Goal: Task Accomplishment & Management: Manage account settings

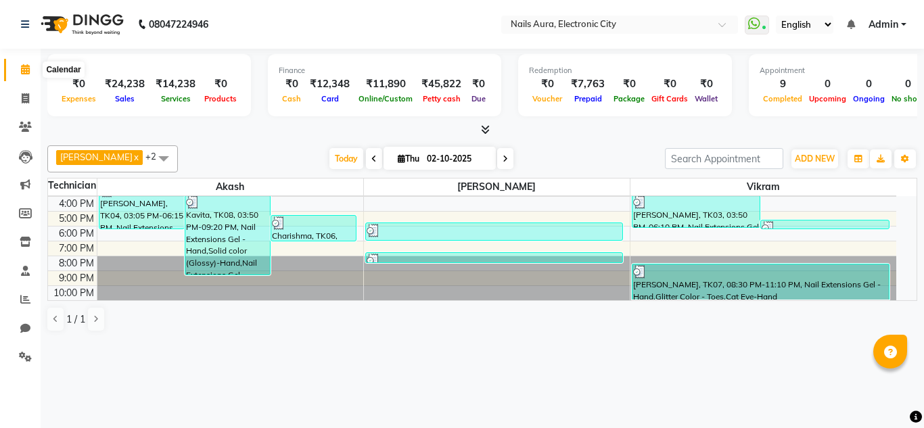
click at [24, 68] on icon at bounding box center [25, 69] width 9 height 10
click at [28, 96] on icon at bounding box center [25, 98] width 7 height 10
select select "service"
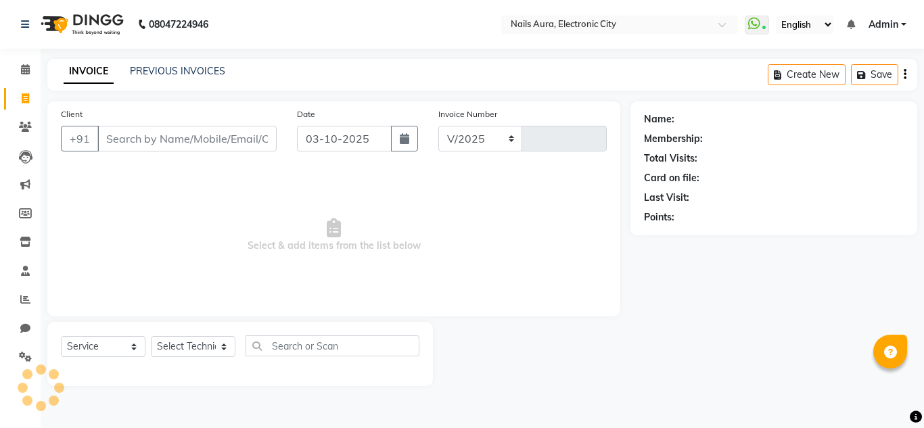
select select "8179"
type input "0778"
click at [27, 68] on icon at bounding box center [25, 69] width 9 height 10
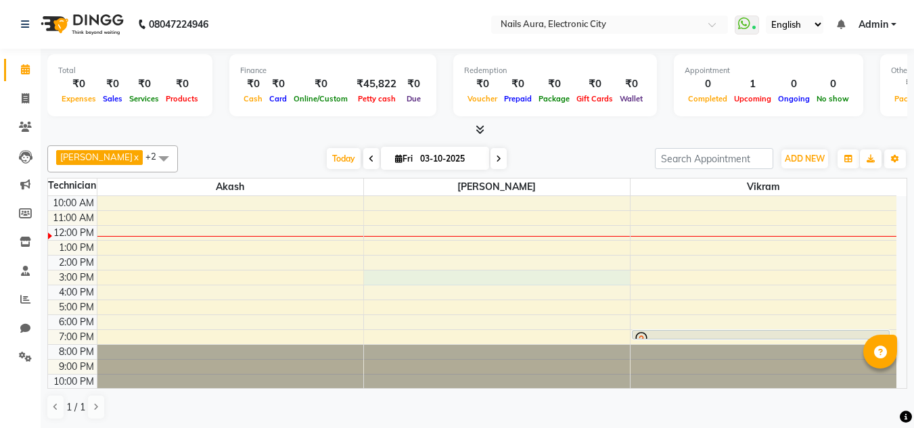
click at [422, 272] on div "10:00 AM 11:00 AM 12:00 PM 1:00 PM 2:00 PM 3:00 PM 4:00 PM 5:00 PM 6:00 PM 7:00…" at bounding box center [472, 292] width 848 height 193
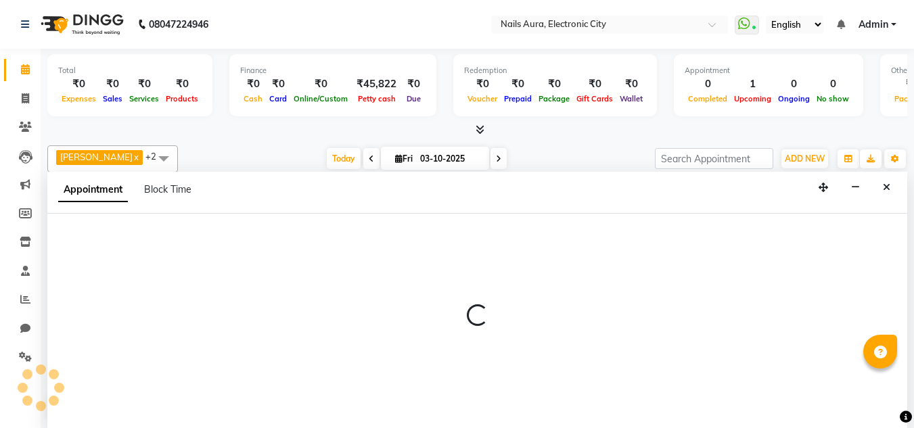
scroll to position [1, 0]
select select "83471"
select select "900"
select select "tentative"
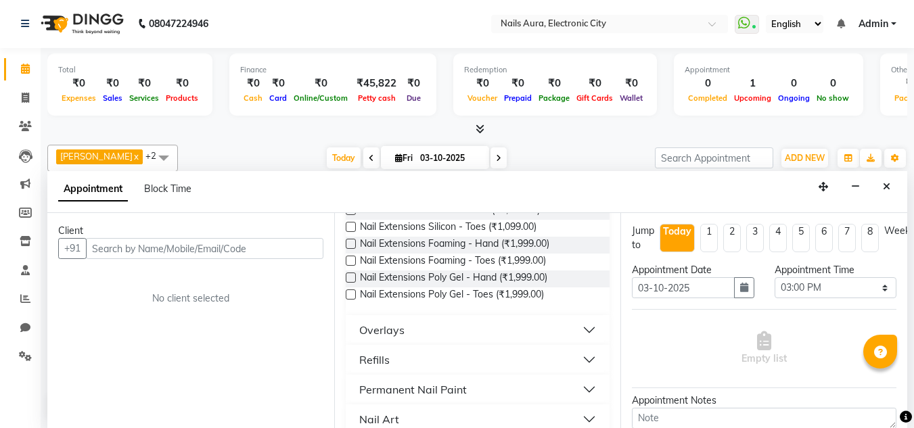
scroll to position [203, 0]
click at [18, 92] on span at bounding box center [26, 99] width 24 height 16
select select "service"
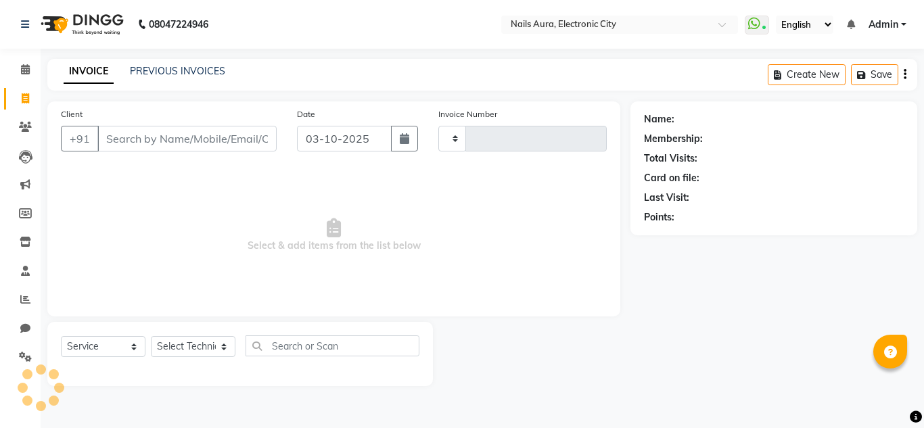
type input "0778"
select select "8179"
click at [27, 68] on icon at bounding box center [25, 69] width 9 height 10
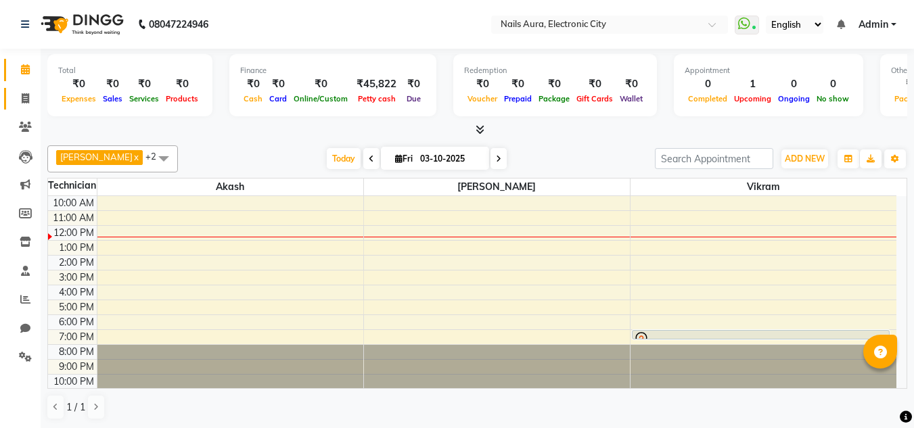
click at [26, 107] on link "Invoice" at bounding box center [20, 99] width 32 height 22
select select "service"
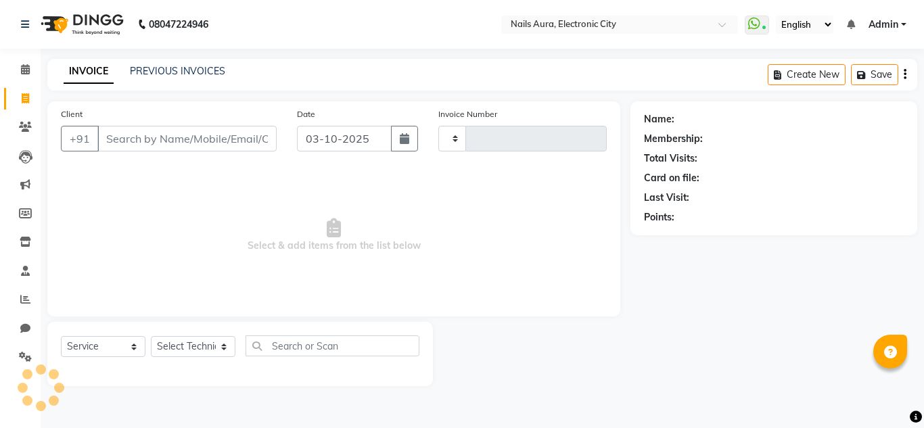
type input "0778"
select select "8179"
click at [166, 66] on link "PREVIOUS INVOICES" at bounding box center [177, 71] width 95 height 12
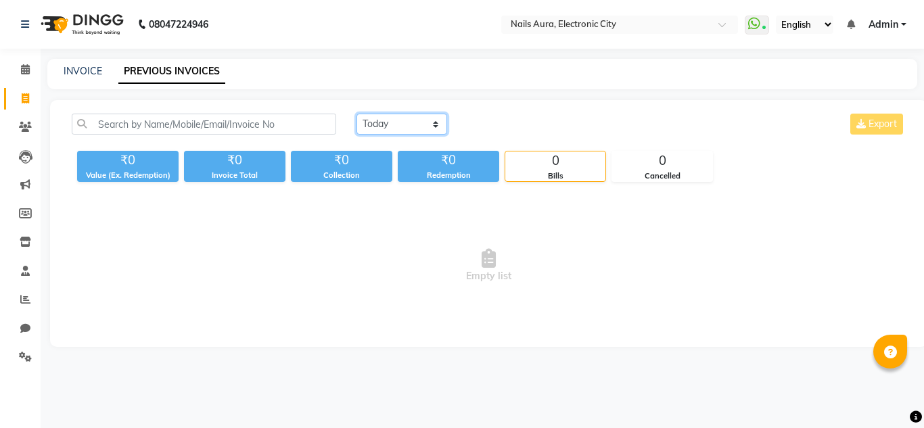
click at [399, 129] on select "Today Yesterday Custom Range" at bounding box center [401, 124] width 91 height 21
select select "yesterday"
click at [356, 114] on select "Today Yesterday Custom Range" at bounding box center [401, 124] width 91 height 21
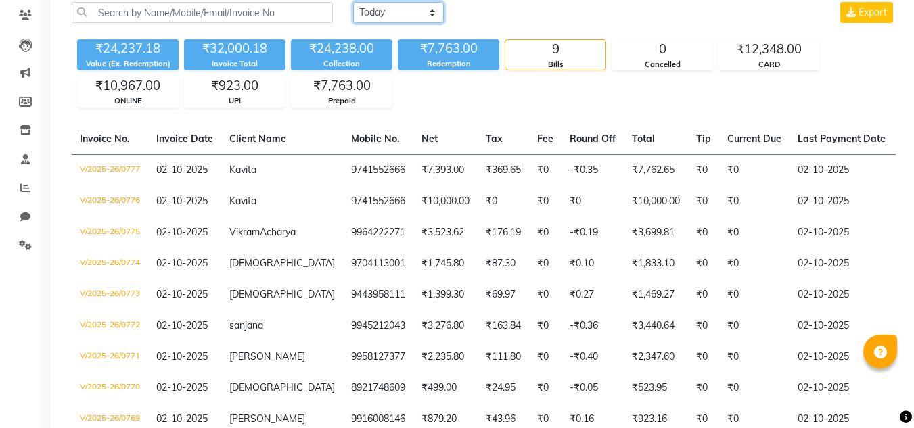
scroll to position [135, 0]
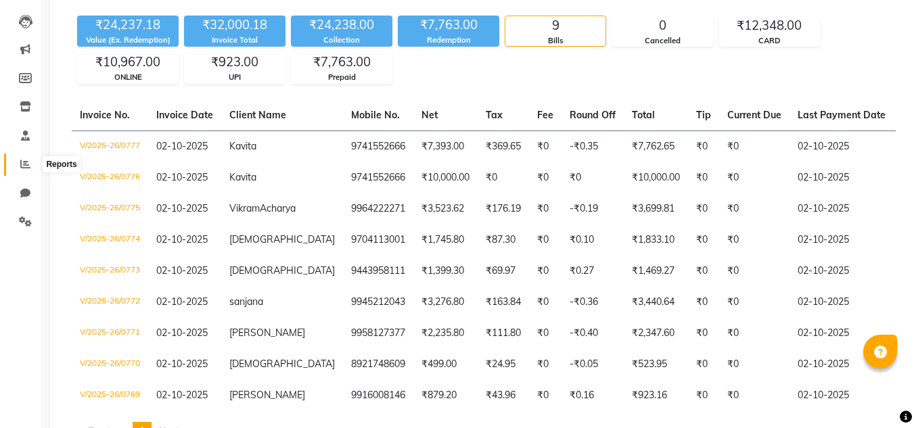
click at [24, 166] on icon at bounding box center [25, 164] width 10 height 10
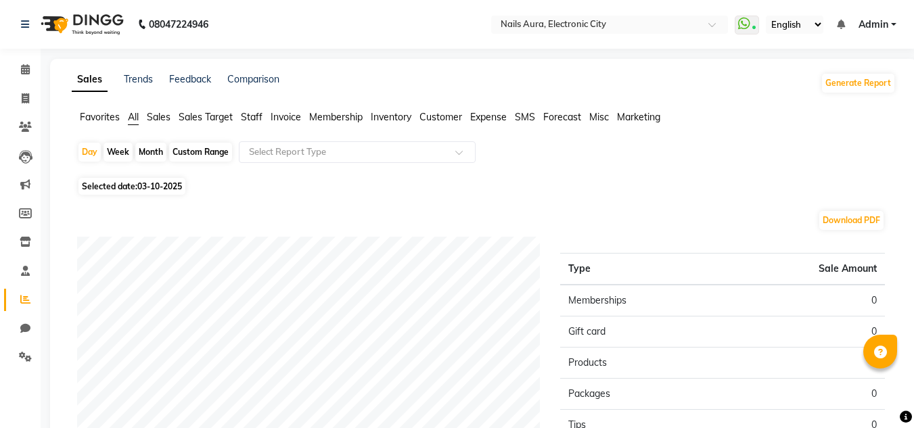
click at [239, 116] on ul "Favorites All Sales Sales Target Staff Invoice Membership Inventory Customer Ex…" at bounding box center [484, 117] width 824 height 15
click at [250, 116] on span "Staff" at bounding box center [252, 117] width 22 height 12
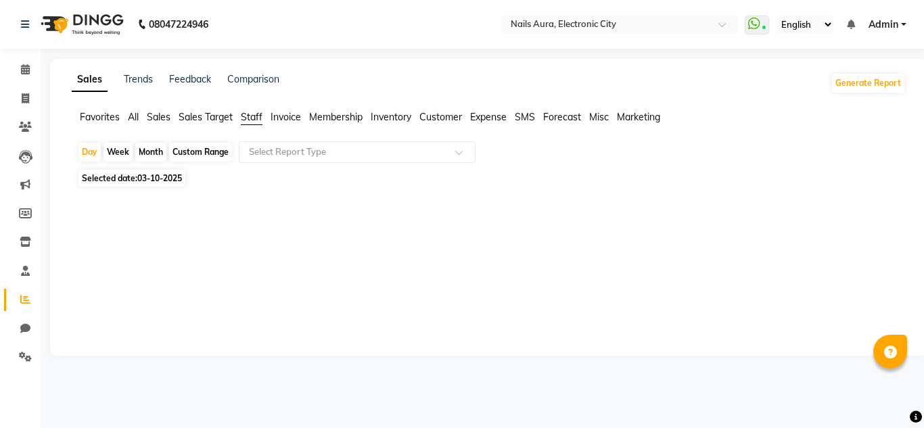
click at [122, 151] on div "Week" at bounding box center [117, 152] width 29 height 19
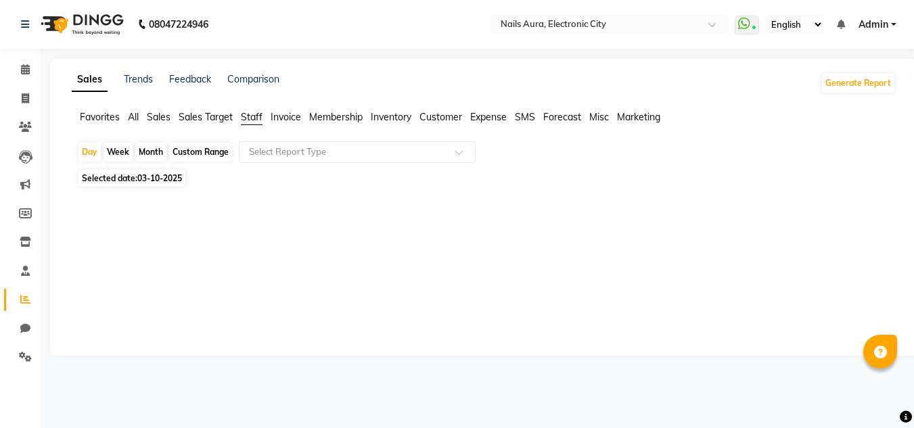
select select "10"
select select "2025"
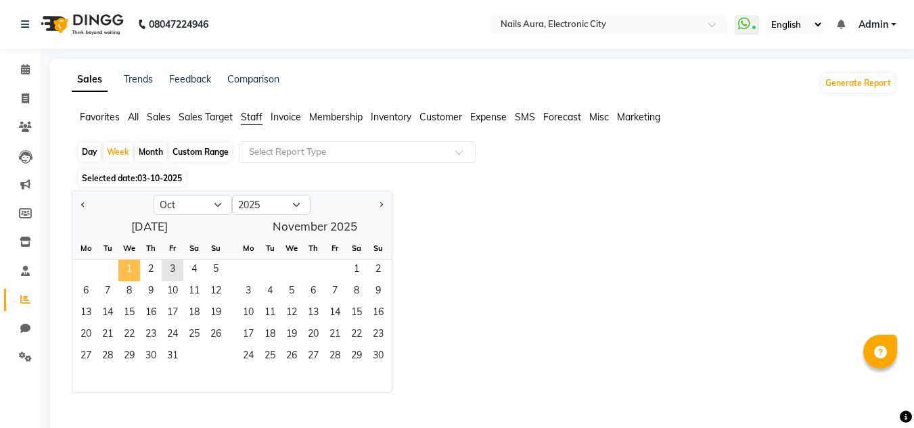
click at [130, 270] on span "1" at bounding box center [129, 271] width 22 height 22
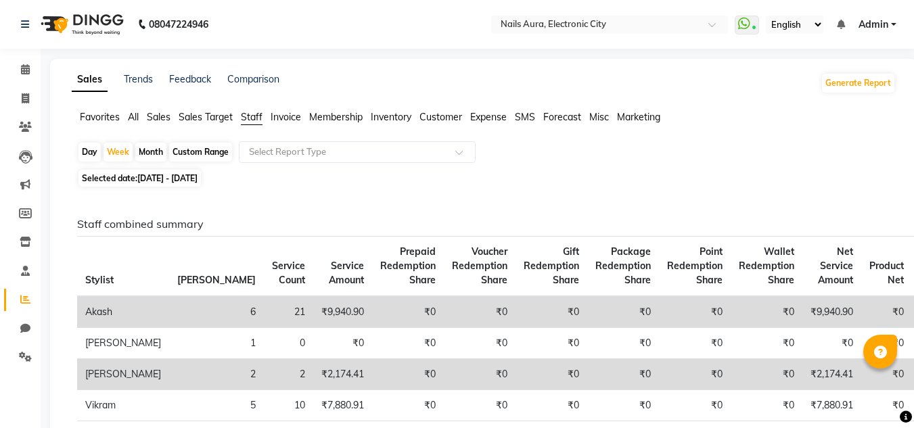
click at [155, 115] on span "Sales" at bounding box center [159, 117] width 24 height 12
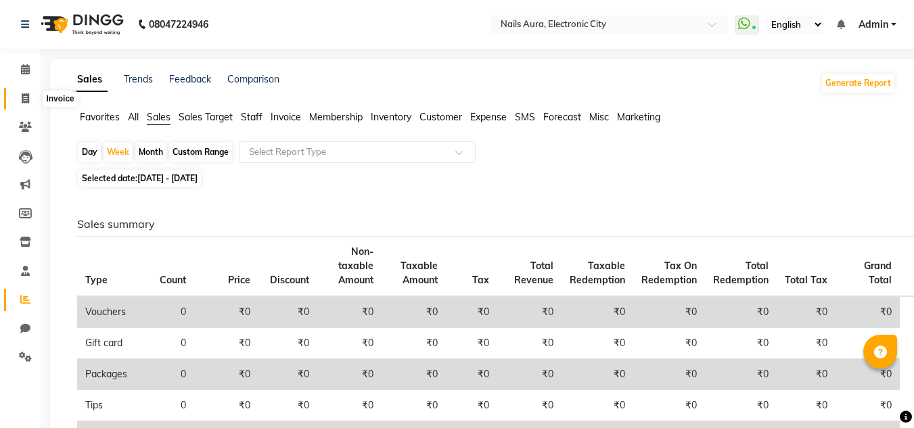
click at [29, 97] on icon at bounding box center [25, 98] width 7 height 10
select select "service"
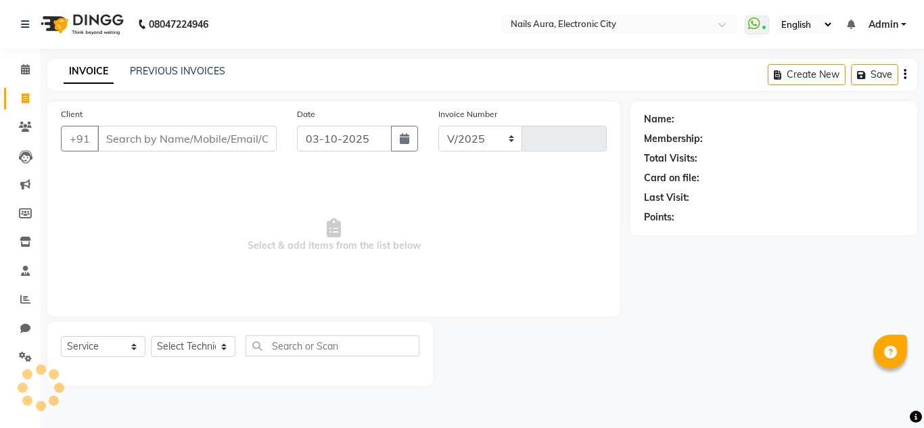
select select "8179"
type input "0778"
click at [175, 69] on link "PREVIOUS INVOICES" at bounding box center [177, 71] width 95 height 12
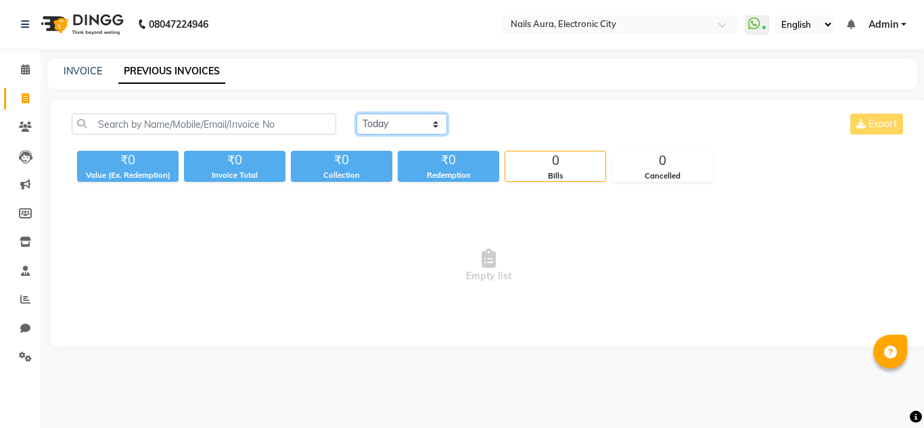
click at [402, 126] on select "Today Yesterday Custom Range" at bounding box center [401, 124] width 91 height 21
select select "yesterday"
click at [356, 114] on select "Today Yesterday Custom Range" at bounding box center [401, 124] width 91 height 21
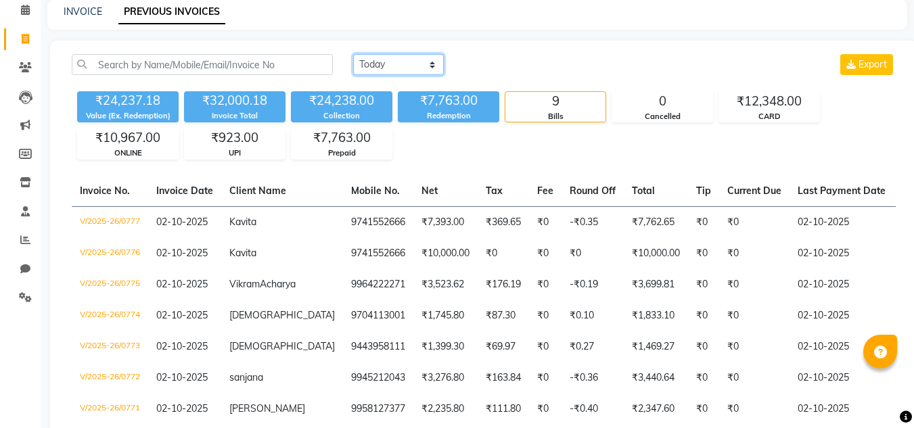
scroll to position [203, 0]
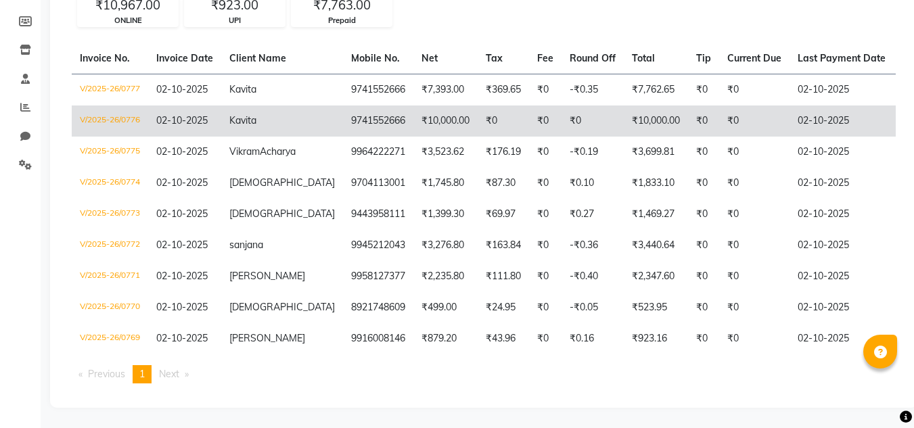
click at [118, 108] on td "V/2025-26/0776" at bounding box center [110, 121] width 76 height 31
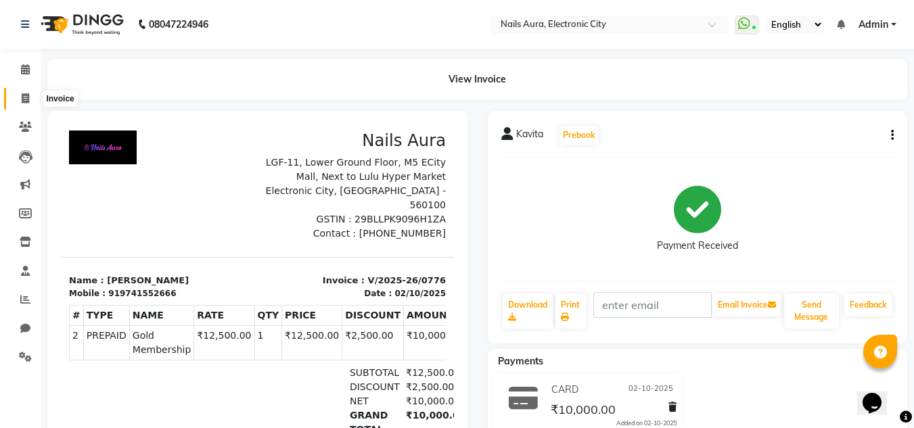
click at [18, 95] on span at bounding box center [26, 99] width 24 height 16
select select "service"
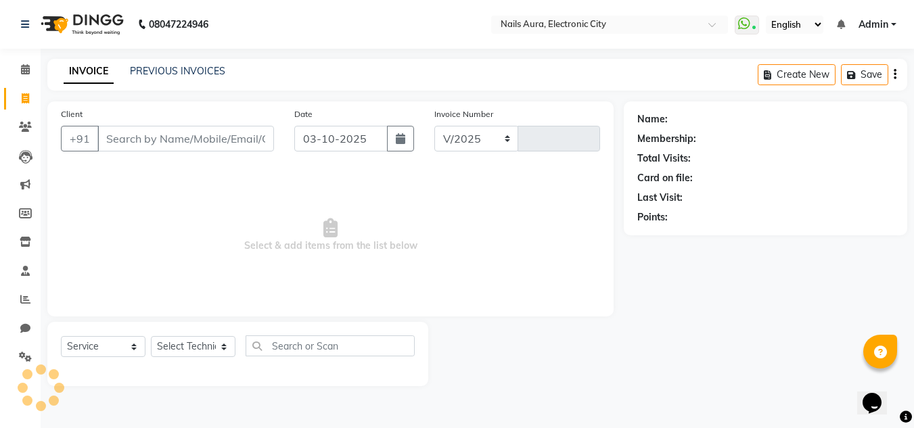
select select "8179"
type input "0778"
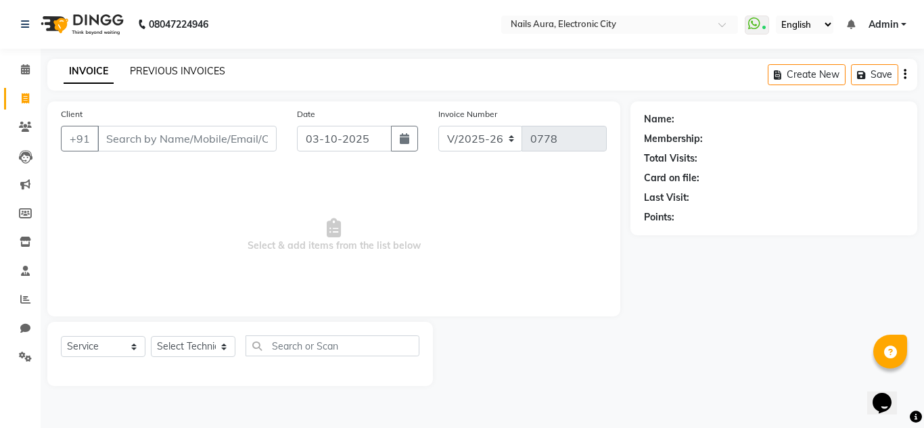
click at [185, 66] on link "PREVIOUS INVOICES" at bounding box center [177, 71] width 95 height 12
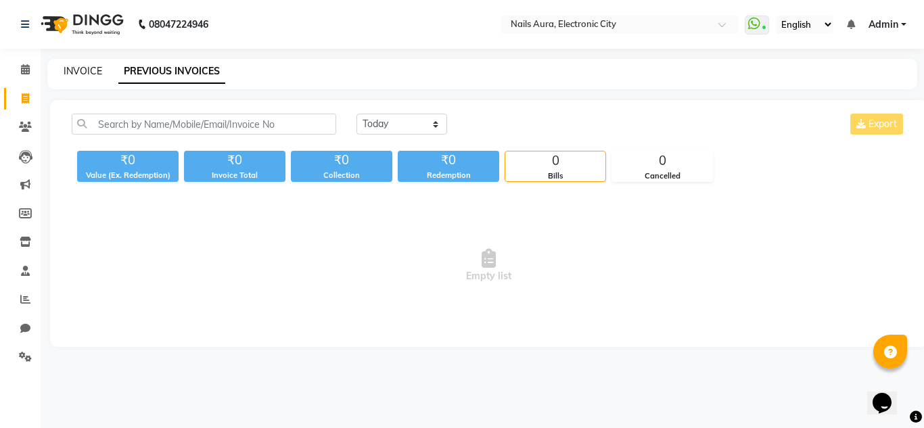
click at [83, 74] on link "INVOICE" at bounding box center [83, 71] width 39 height 12
select select "8179"
select select "service"
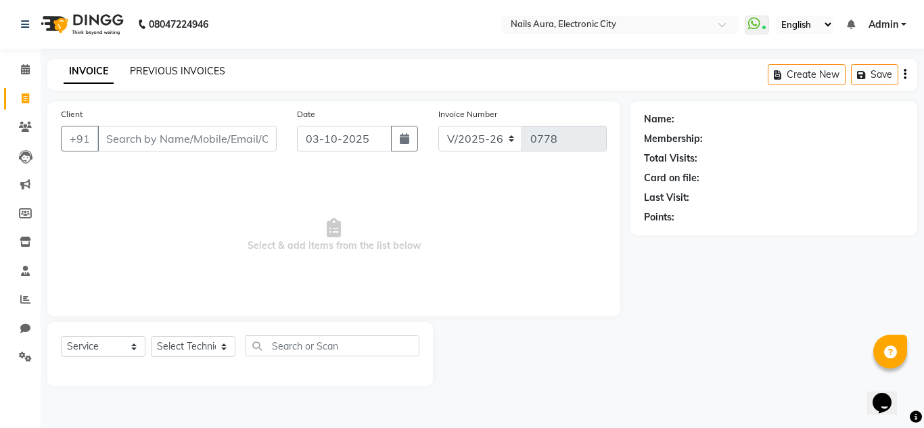
click at [190, 74] on link "PREVIOUS INVOICES" at bounding box center [177, 71] width 95 height 12
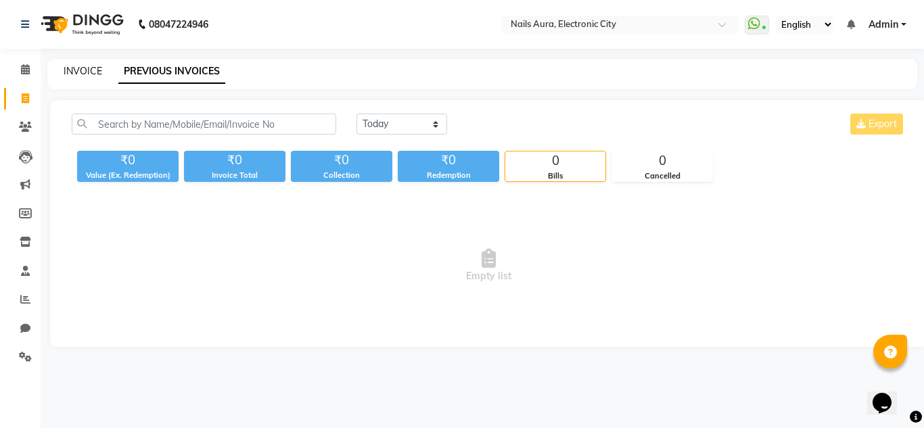
click at [86, 70] on link "INVOICE" at bounding box center [83, 71] width 39 height 12
select select "service"
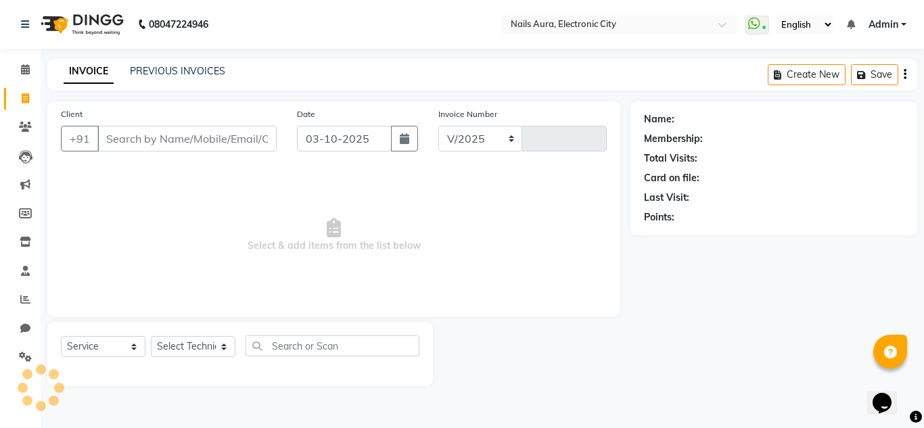
select select "8179"
type input "0778"
click at [154, 68] on link "PREVIOUS INVOICES" at bounding box center [177, 71] width 95 height 12
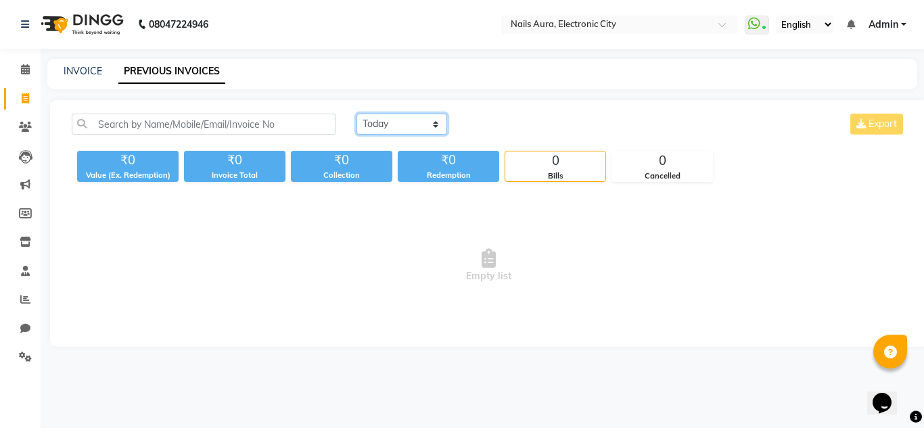
click at [390, 130] on select "Today Yesterday Custom Range" at bounding box center [401, 124] width 91 height 21
select select "yesterday"
click at [356, 114] on select "Today Yesterday Custom Range" at bounding box center [401, 124] width 91 height 21
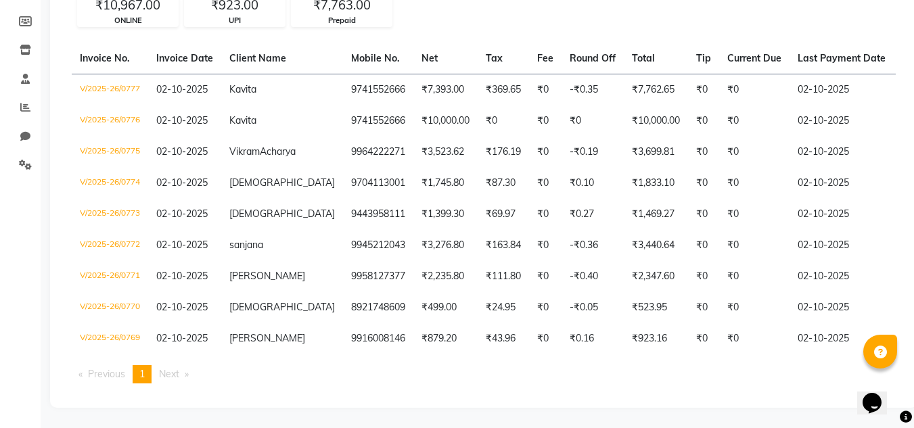
scroll to position [216, 0]
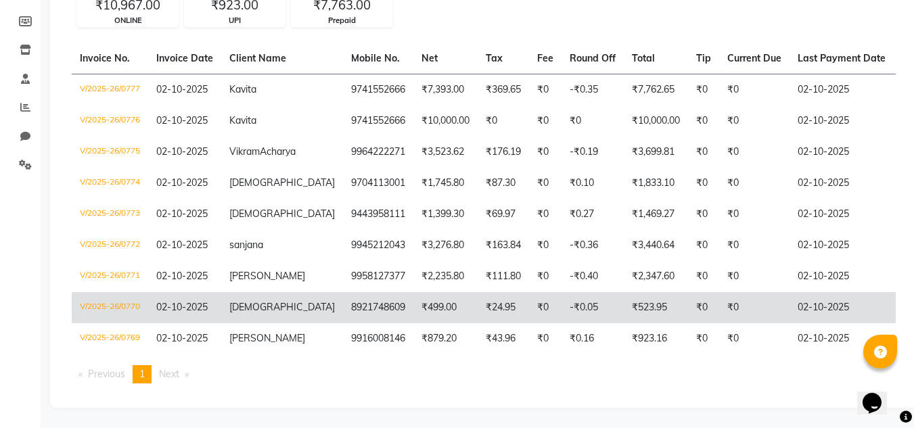
click at [111, 297] on td "V/2025-26/0770" at bounding box center [110, 307] width 76 height 31
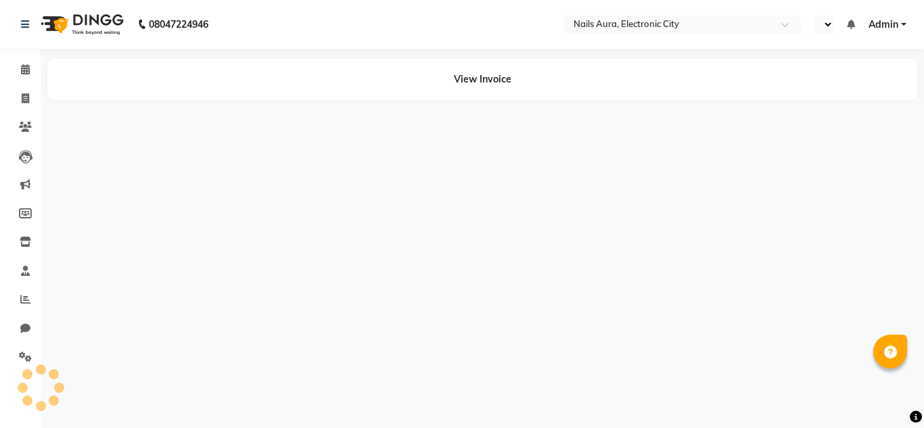
select select "en"
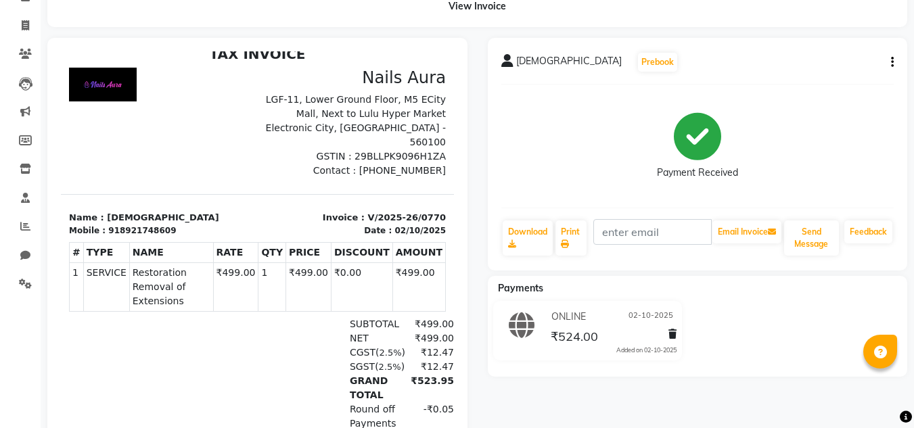
scroll to position [68, 0]
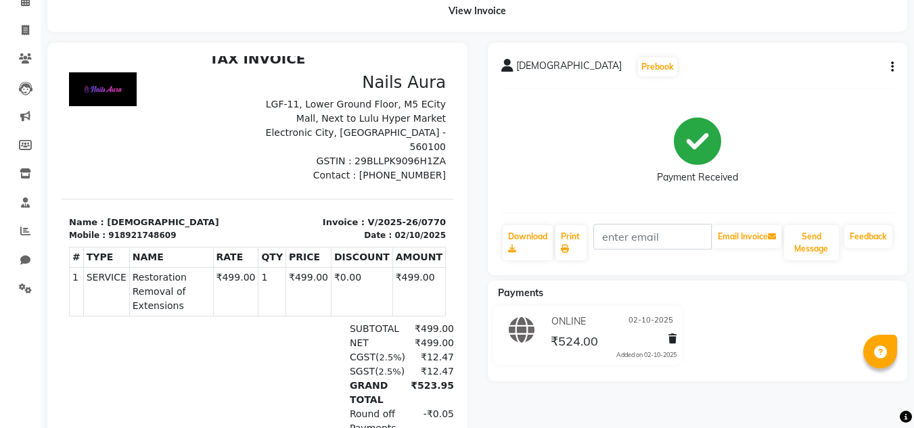
click at [891, 68] on icon "button" at bounding box center [892, 67] width 3 height 1
click at [824, 85] on div "Edit Invoice" at bounding box center [824, 84] width 93 height 17
select select "service"
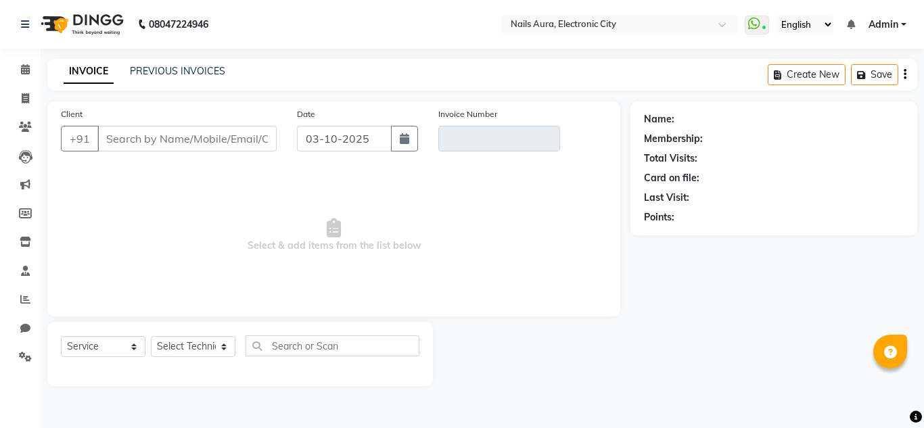
type input "8921748609"
type input "V/2025-26/0770"
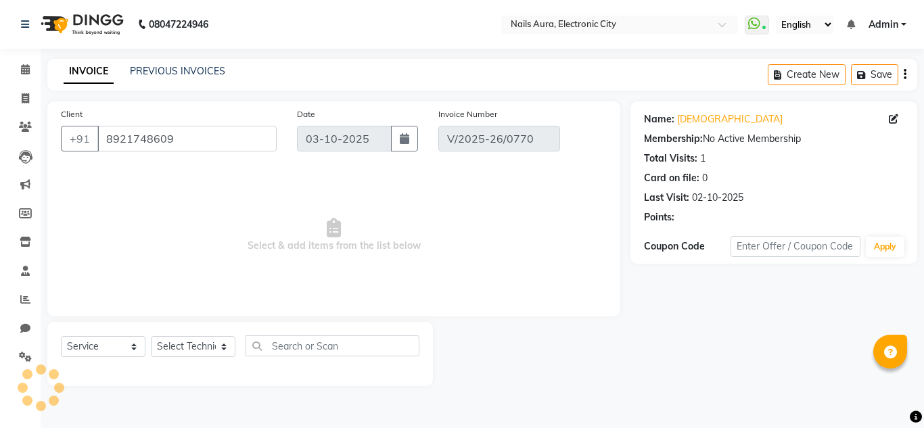
type input "02-10-2025"
select select "select"
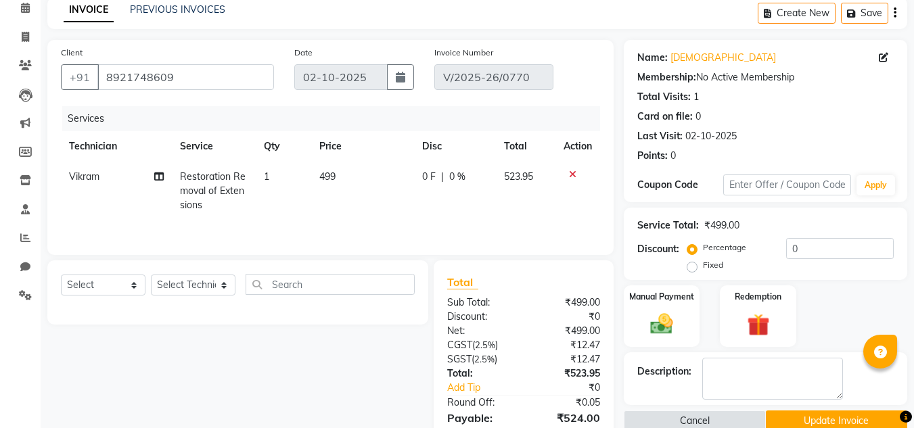
scroll to position [20, 0]
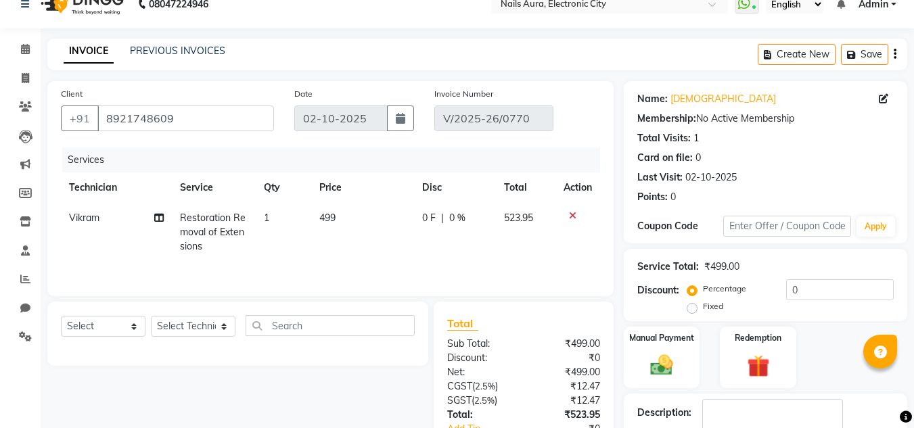
click at [85, 220] on span "Vikram" at bounding box center [84, 218] width 30 height 12
select select "80910"
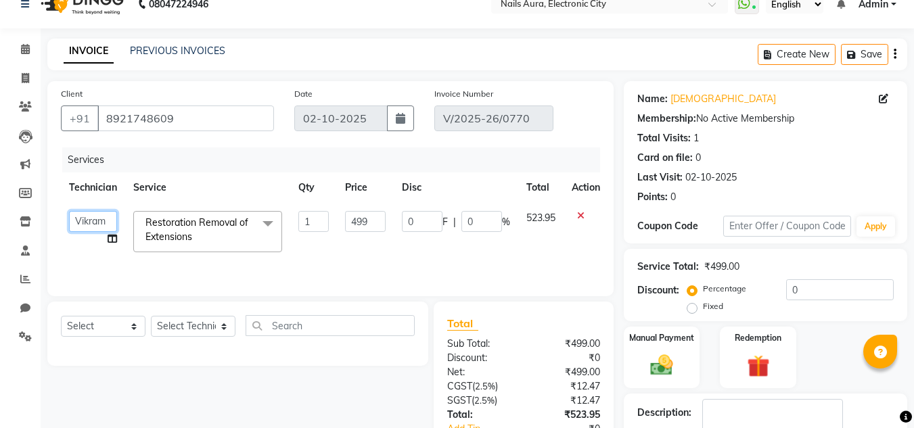
click at [85, 220] on select "[PERSON_NAME] [PERSON_NAME] [PERSON_NAME] Vikram" at bounding box center [93, 221] width 48 height 21
select select "83471"
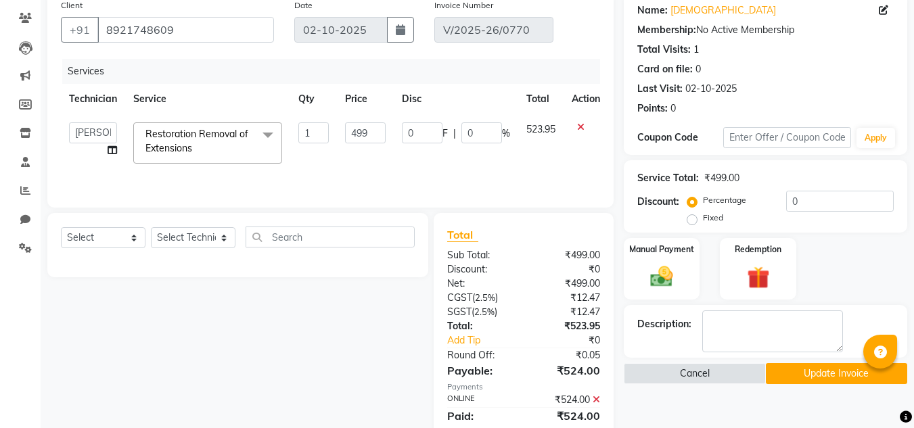
scroll to position [156, 0]
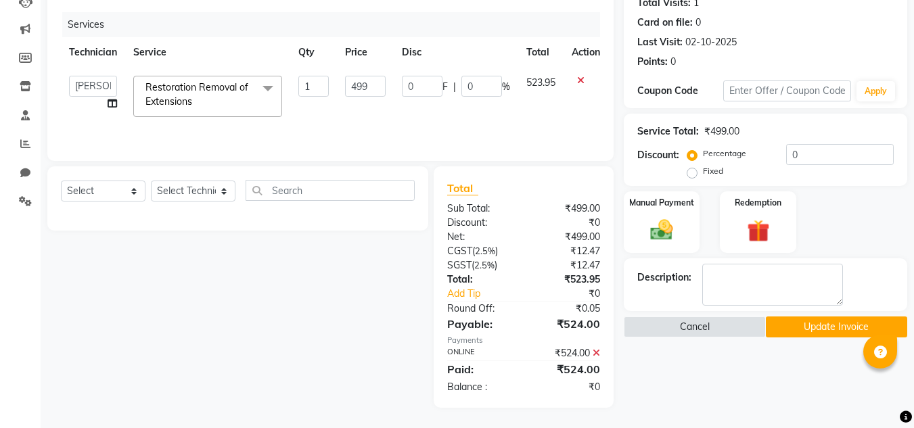
click at [833, 334] on button "Update Invoice" at bounding box center [836, 327] width 141 height 21
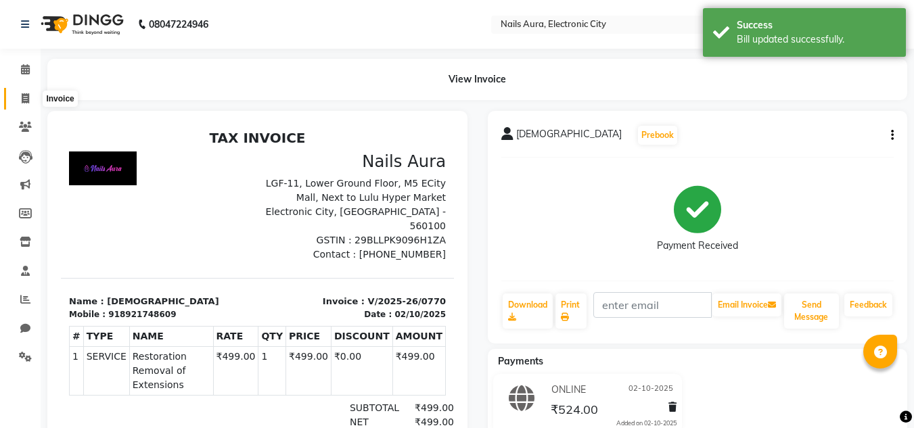
click at [22, 97] on icon at bounding box center [25, 98] width 7 height 10
select select "service"
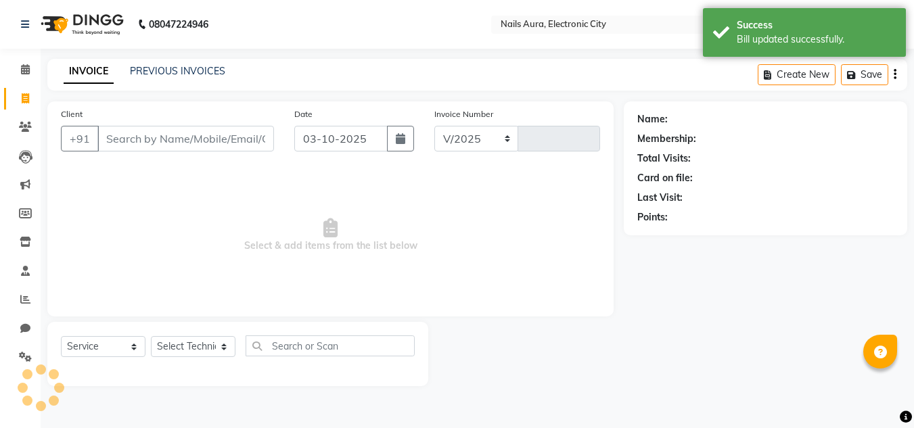
select select "8179"
type input "0778"
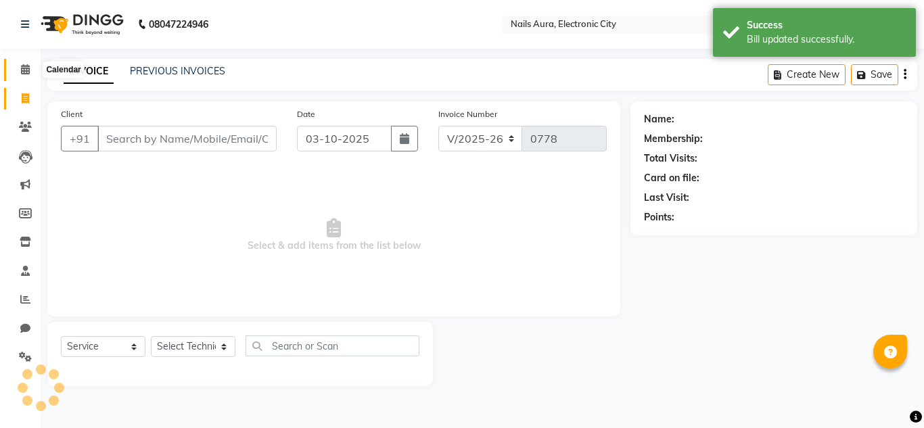
click at [23, 70] on icon at bounding box center [25, 69] width 9 height 10
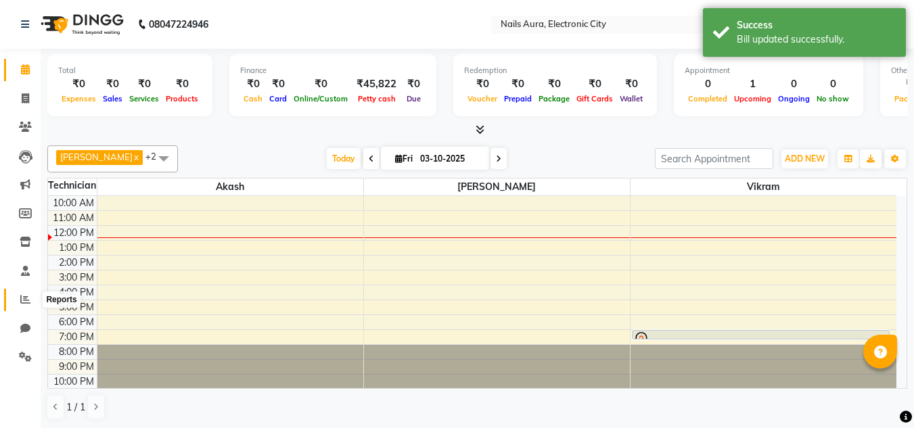
click at [20, 300] on icon at bounding box center [25, 299] width 10 height 10
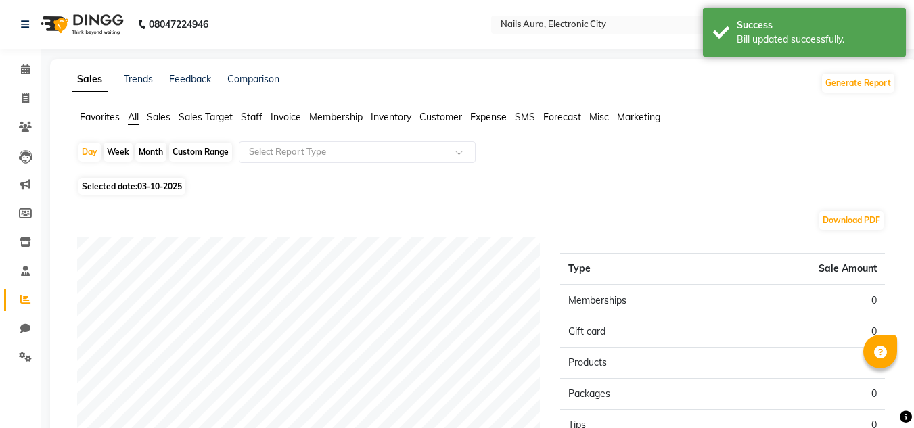
click at [252, 119] on span "Staff" at bounding box center [252, 117] width 22 height 12
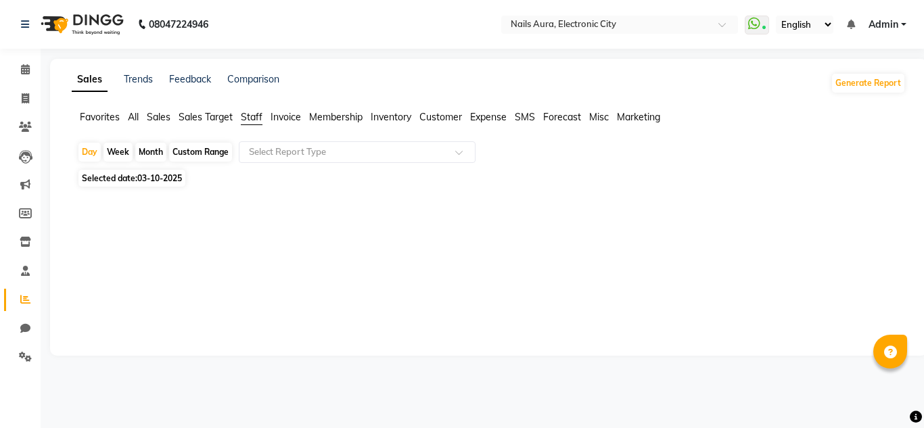
click at [165, 178] on span "03-10-2025" at bounding box center [159, 178] width 45 height 10
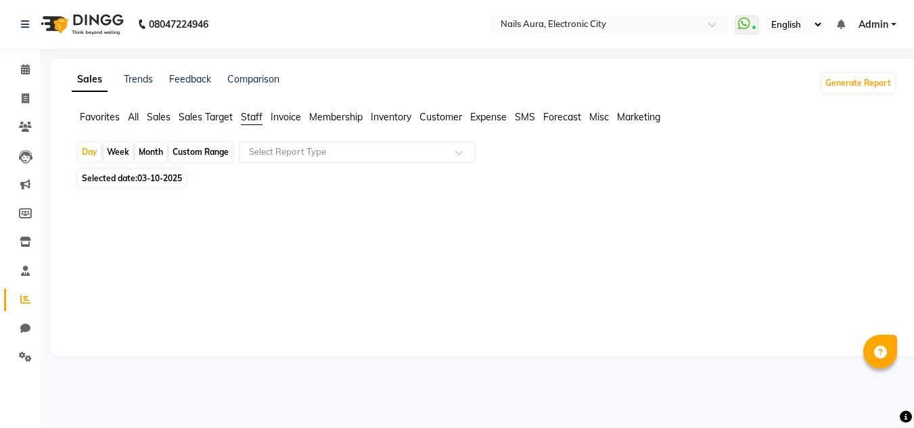
select select "10"
select select "2025"
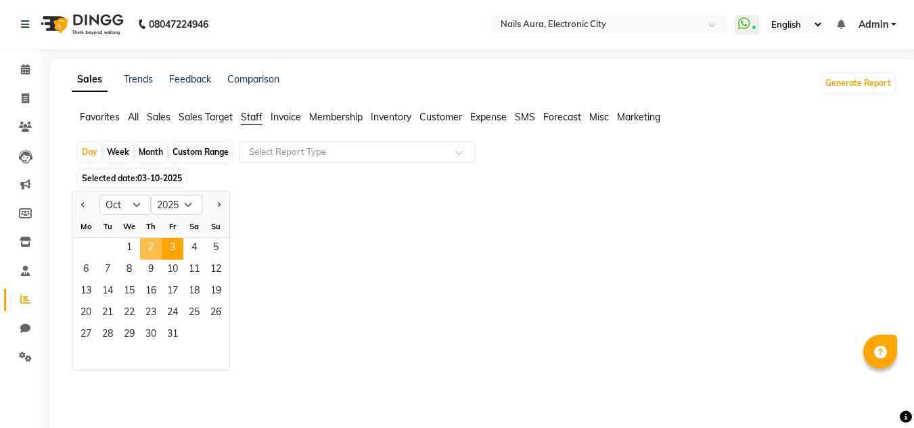
click at [158, 243] on span "2" at bounding box center [151, 249] width 22 height 22
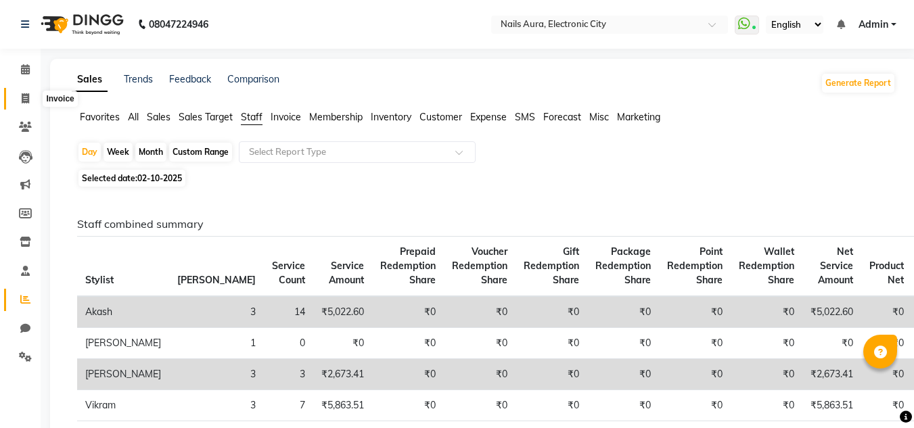
click at [22, 96] on icon at bounding box center [25, 98] width 7 height 10
select select "service"
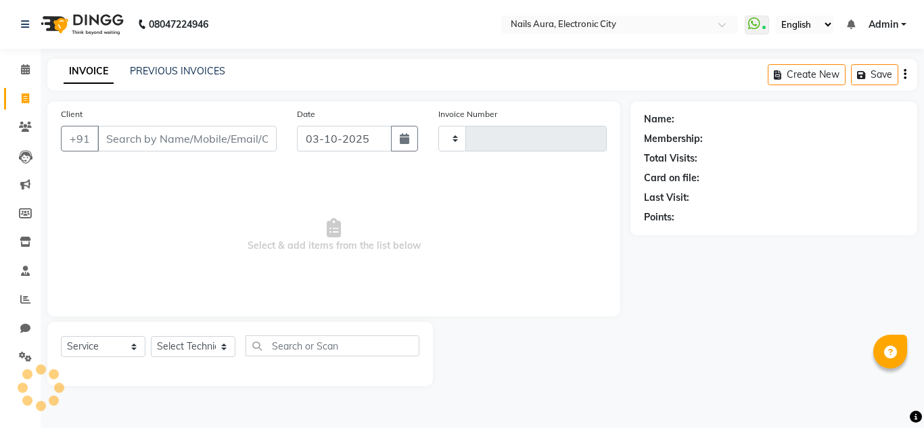
type input "0778"
select select "8179"
